Goal: Information Seeking & Learning: Learn about a topic

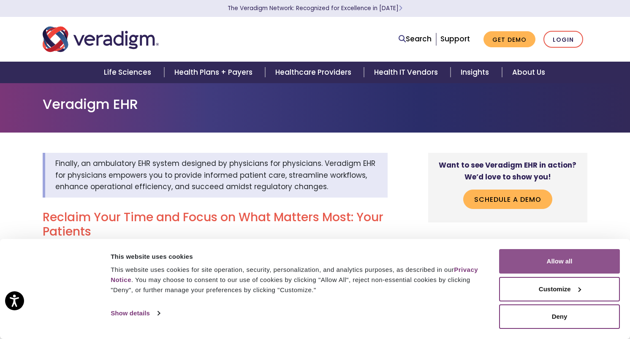
click at [558, 262] on button "Allow all" at bounding box center [559, 261] width 121 height 24
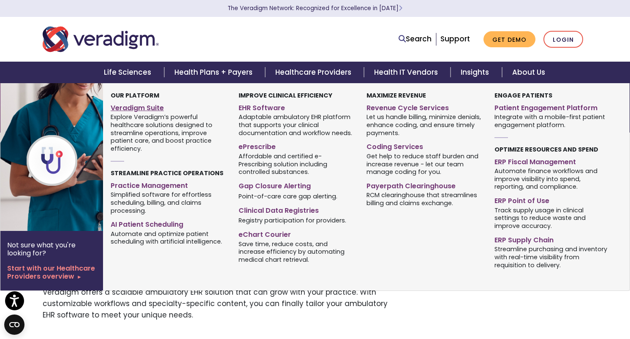
click at [147, 111] on link "Veradigm Suite" at bounding box center [168, 107] width 115 height 12
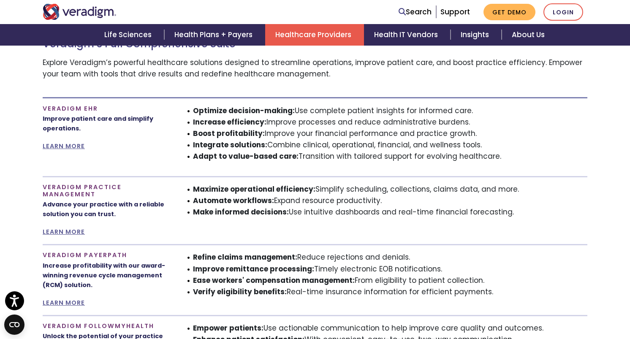
scroll to position [484, 0]
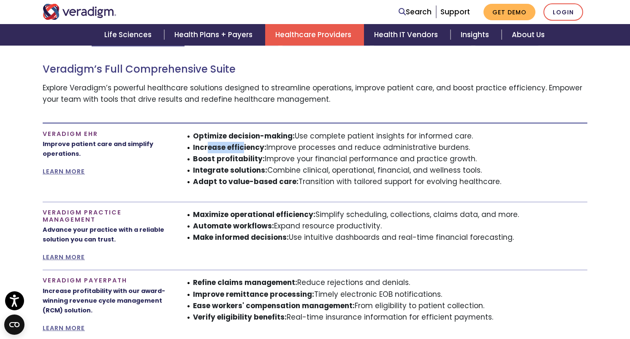
drag, startPoint x: 209, startPoint y: 142, endPoint x: 242, endPoint y: 144, distance: 33.4
click at [242, 144] on strong "Increase efficiency:" at bounding box center [229, 147] width 73 height 10
click at [245, 171] on strong "Integrate solutions:" at bounding box center [230, 170] width 74 height 10
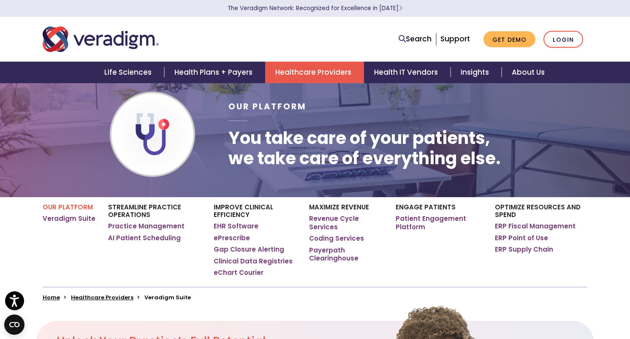
scroll to position [0, 0]
